Goal: Task Accomplishment & Management: Complete application form

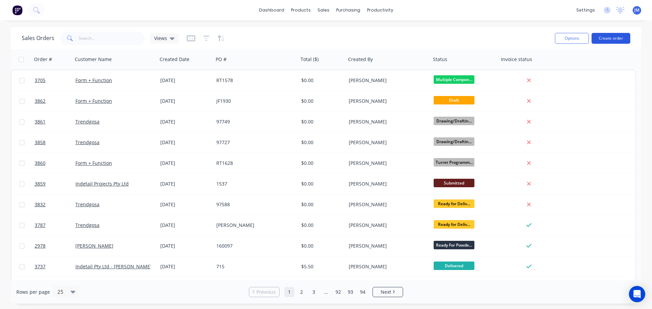
click at [606, 37] on button "Create order" at bounding box center [611, 38] width 39 height 11
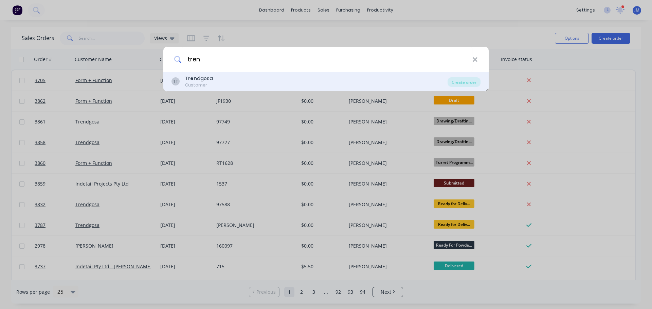
type input "tren"
click at [202, 83] on div "Customer" at bounding box center [199, 85] width 28 height 6
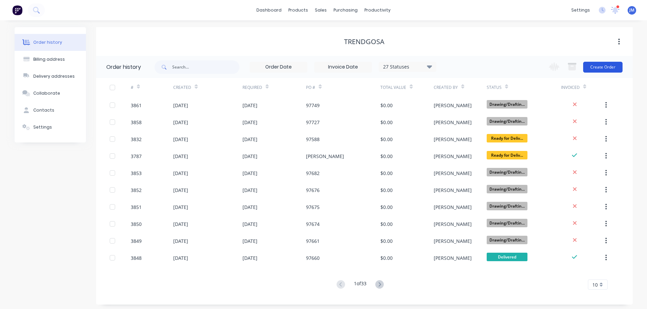
click at [597, 70] on button "Create Order" at bounding box center [602, 67] width 39 height 11
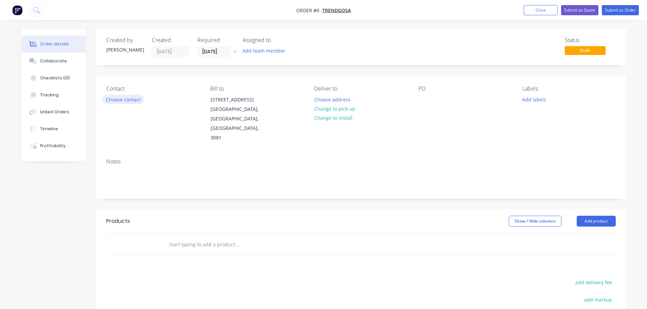
click at [115, 99] on button "Choose contact" at bounding box center [123, 99] width 42 height 9
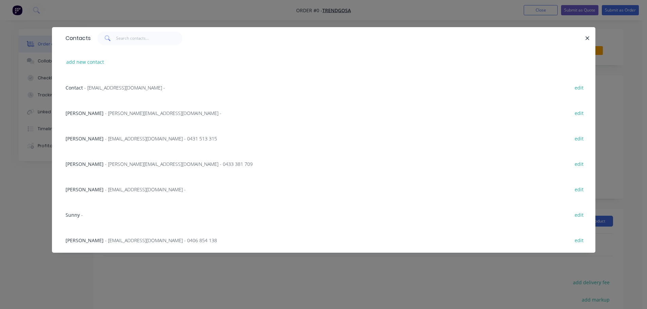
click at [119, 112] on span "- [PERSON_NAME][EMAIL_ADDRESS][DOMAIN_NAME] -" at bounding box center [163, 113] width 116 height 6
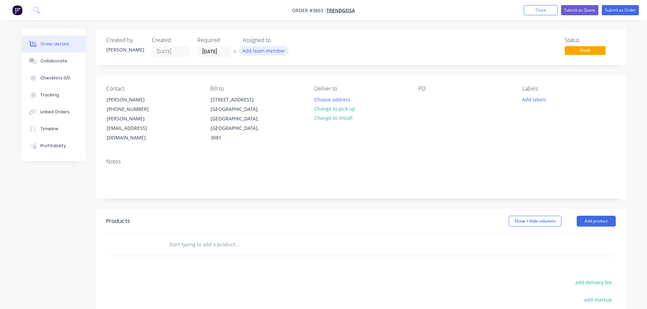
click at [278, 48] on button "Add team member" at bounding box center [264, 50] width 50 height 9
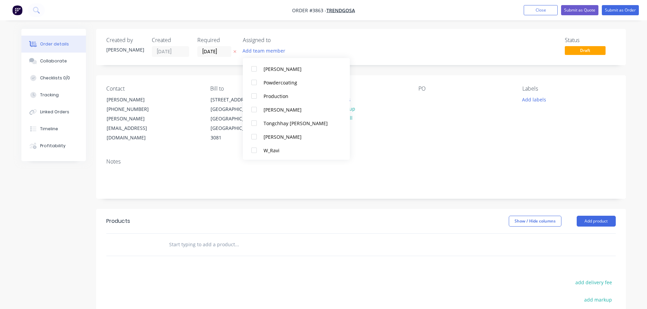
scroll to position [442, 0]
click at [257, 95] on div at bounding box center [254, 96] width 14 height 14
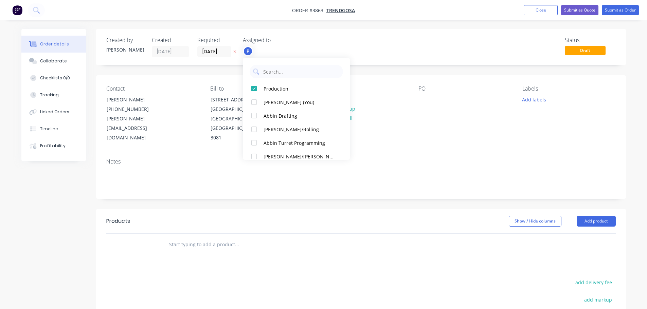
click at [393, 127] on div "Contact [PERSON_NAME] [PHONE_NUMBER] [PERSON_NAME][EMAIL_ADDRESS][DOMAIN_NAME] …" at bounding box center [361, 114] width 530 height 78
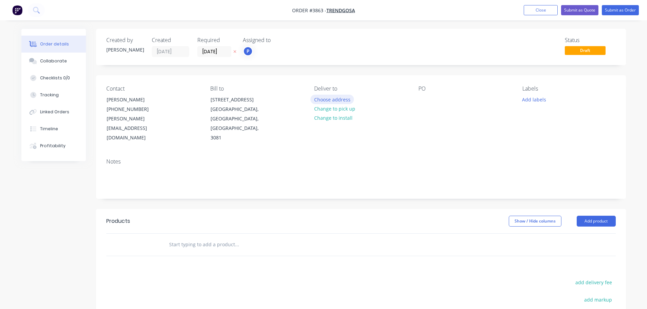
click at [334, 101] on button "Choose address" at bounding box center [331, 99] width 43 height 9
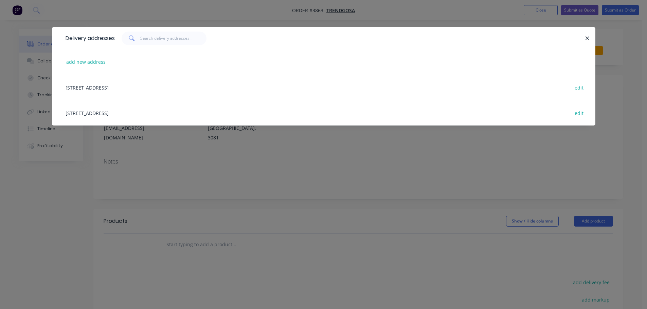
click at [158, 112] on div "[STREET_ADDRESS] edit" at bounding box center [323, 112] width 523 height 25
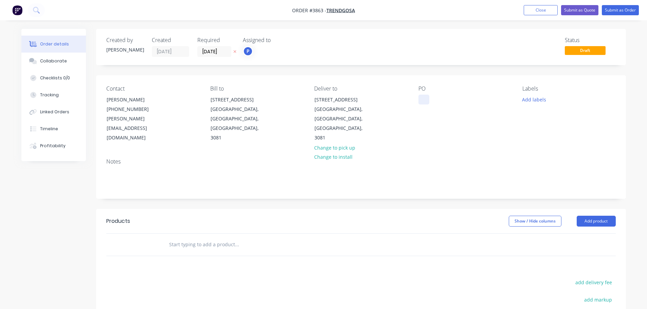
click at [421, 100] on div at bounding box center [423, 100] width 11 height 10
click at [60, 62] on div "Collaborate" at bounding box center [53, 61] width 27 height 6
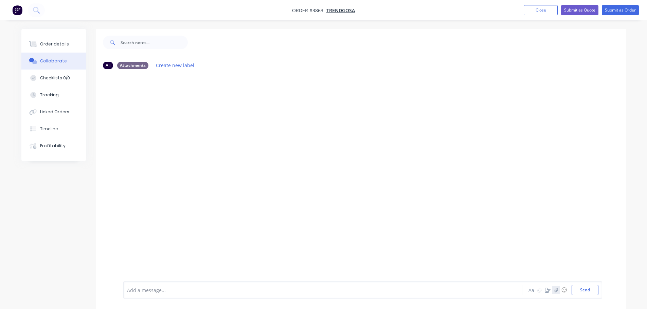
click at [555, 288] on icon "button" at bounding box center [556, 290] width 4 height 5
click at [594, 288] on button "Send" at bounding box center [585, 290] width 27 height 10
click at [64, 45] on div "Order details" at bounding box center [54, 44] width 29 height 6
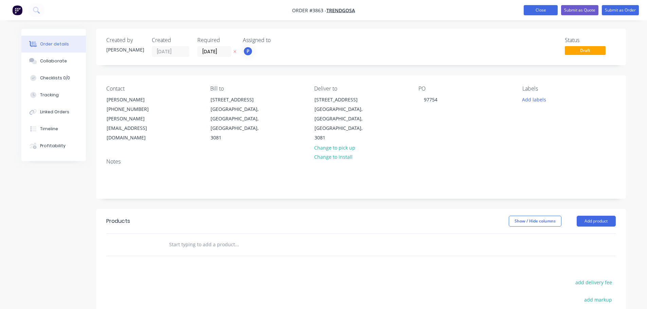
click at [536, 6] on button "Close" at bounding box center [541, 10] width 34 height 10
